Goal: Information Seeking & Learning: Learn about a topic

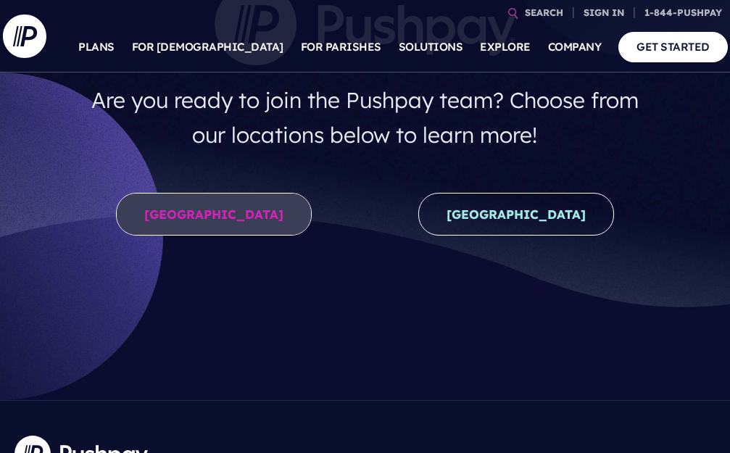
click at [273, 226] on link "[GEOGRAPHIC_DATA]" at bounding box center [214, 214] width 196 height 43
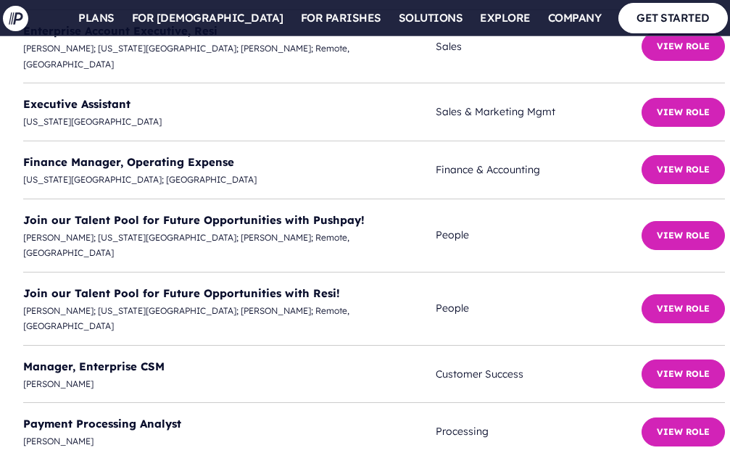
scroll to position [5073, 0]
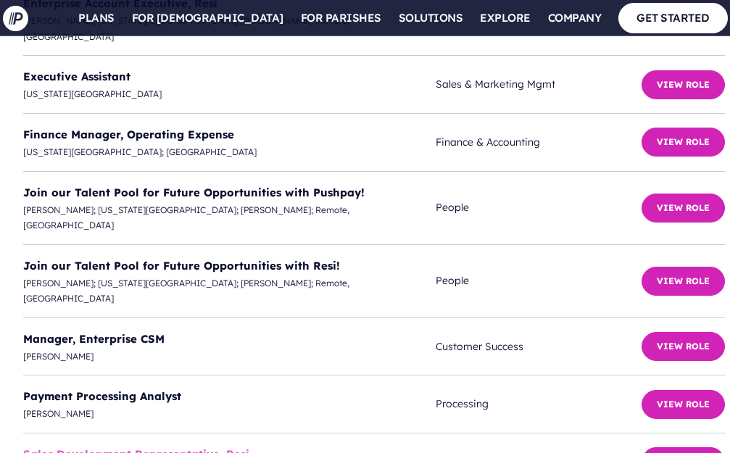
click at [204, 447] on link "Sales Development Representative, Resi" at bounding box center [136, 454] width 226 height 14
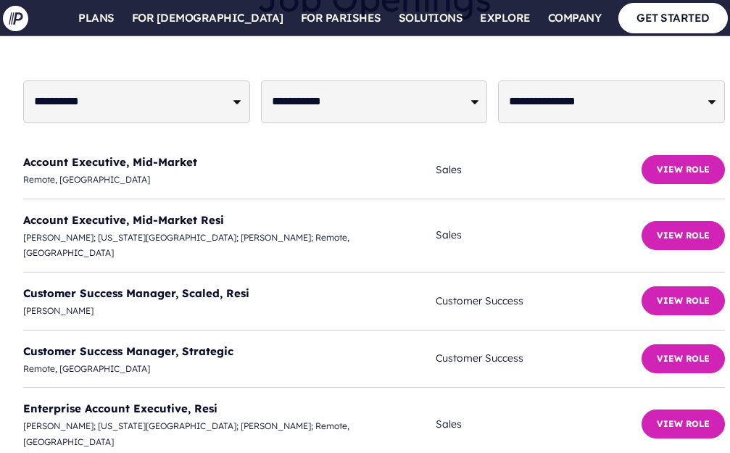
scroll to position [4638, 0]
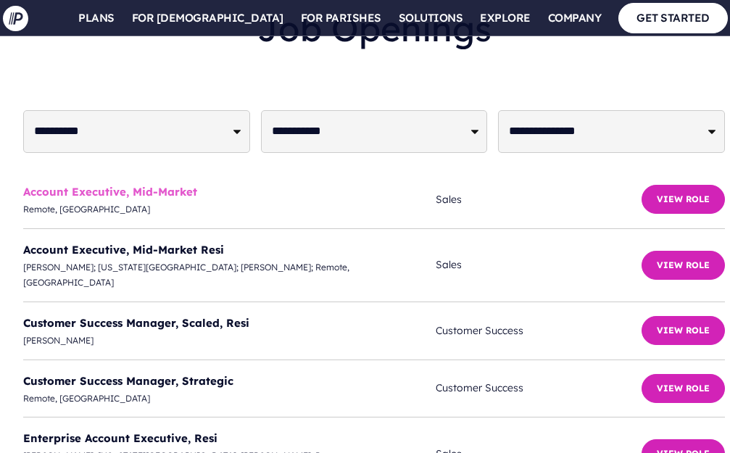
click at [164, 185] on link "Account Executive, Mid-Market" at bounding box center [110, 192] width 174 height 14
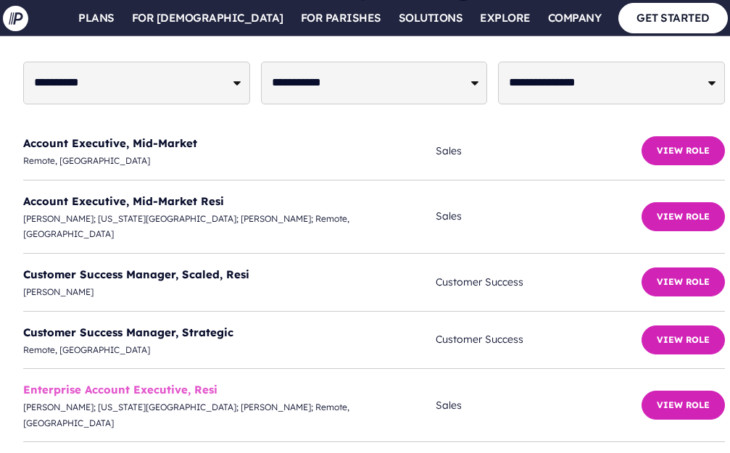
scroll to position [4711, 0]
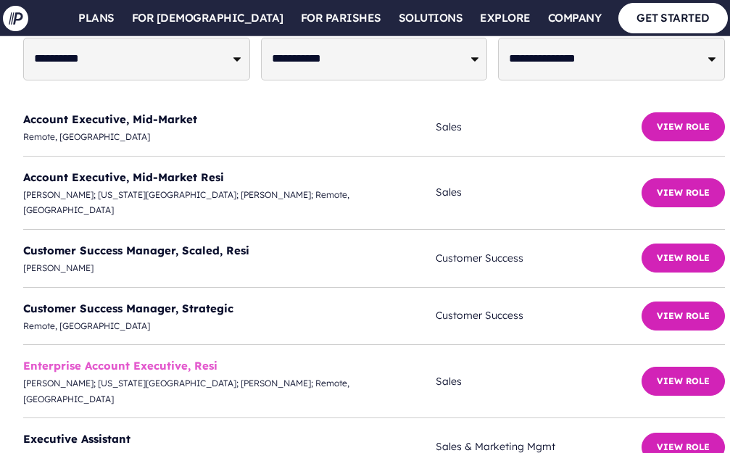
click at [155, 359] on link "Enterprise Account Executive, Resi" at bounding box center [120, 366] width 194 height 14
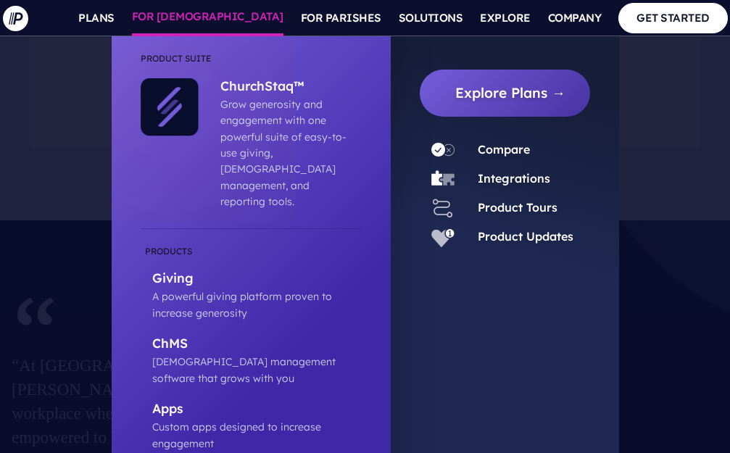
scroll to position [1594, 0]
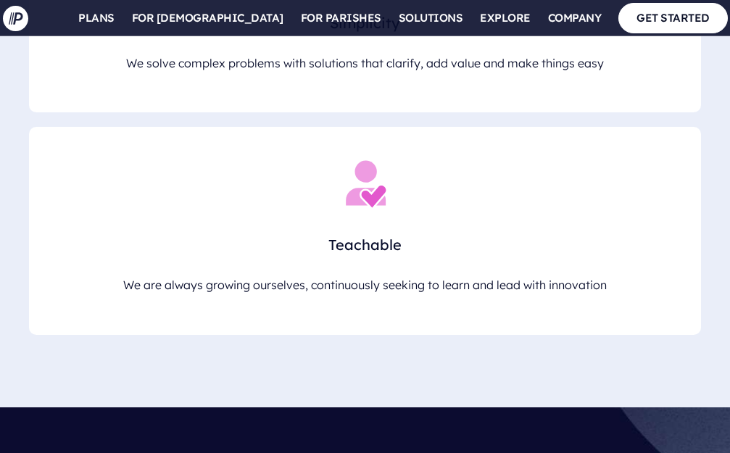
click at [685, 138] on section at bounding box center [365, 226] width 730 height 453
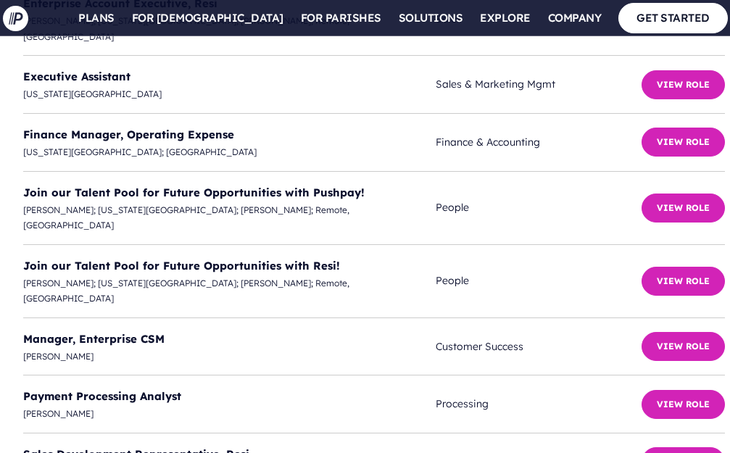
scroll to position [5001, 0]
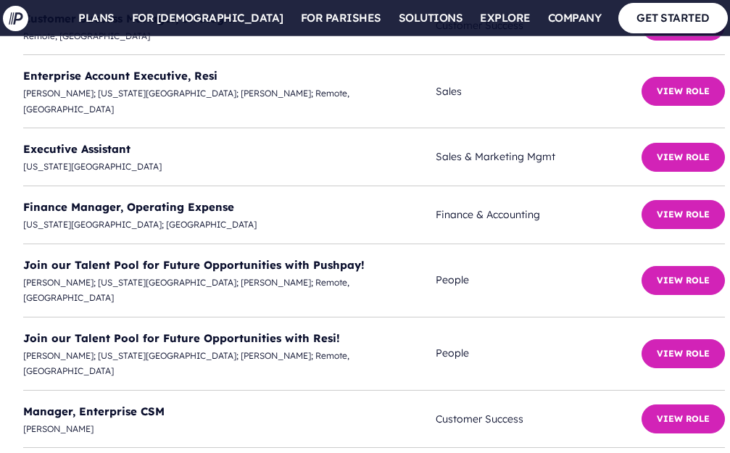
click at [321, 275] on span "[PERSON_NAME]; [US_STATE][GEOGRAPHIC_DATA]; [PERSON_NAME]; Remote, [GEOGRAPHIC_…" at bounding box center [229, 290] width 412 height 31
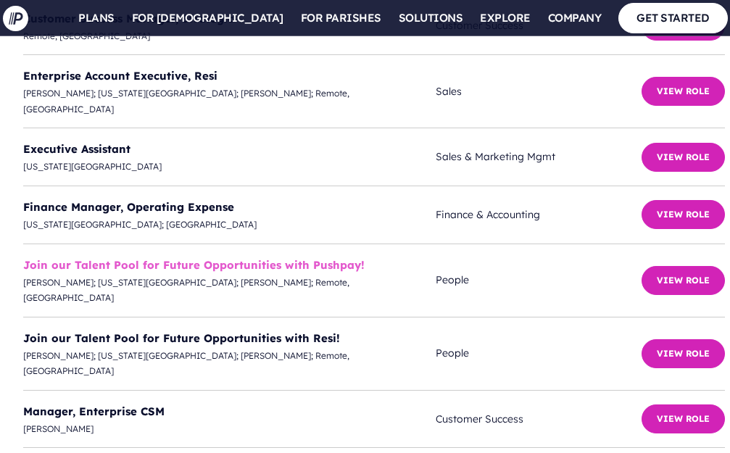
click at [328, 258] on link "Join our Talent Pool for Future Opportunities with Pushpay!" at bounding box center [193, 265] width 341 height 14
